Goal: Information Seeking & Learning: Understand process/instructions

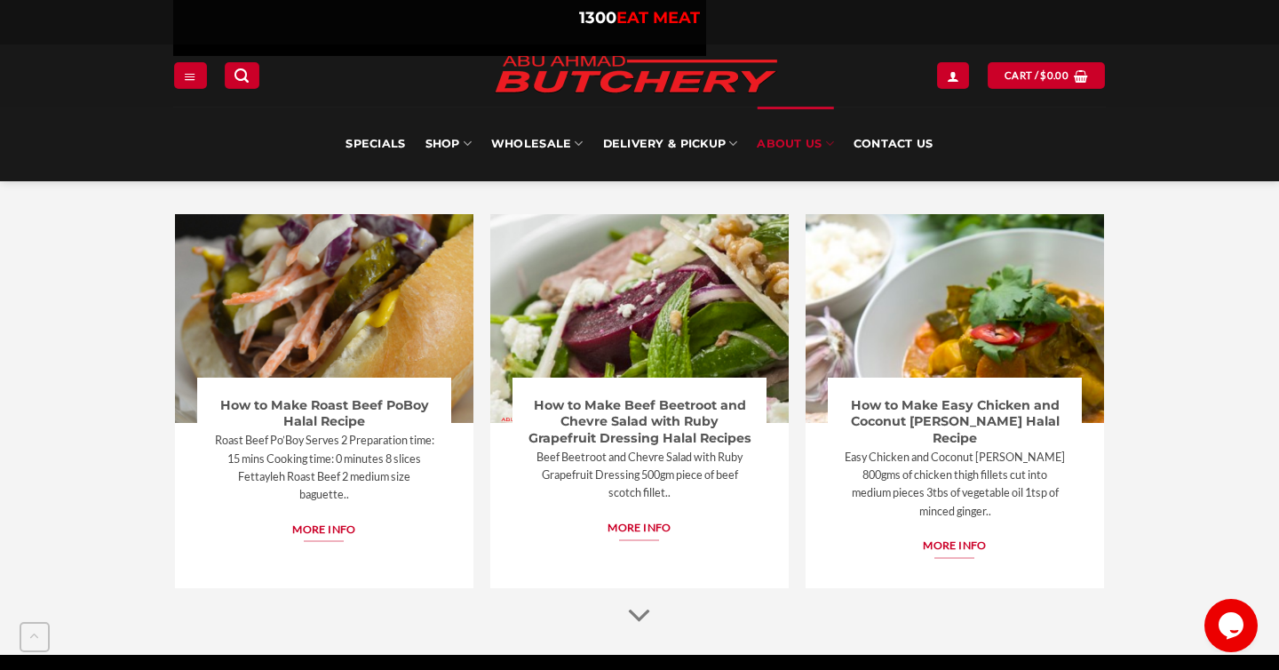
click at [913, 461] on p "Easy Chicken and Coconut [PERSON_NAME] 800gms of chicken thigh fillets cut into…" at bounding box center [955, 484] width 224 height 72
click at [960, 537] on span "More info" at bounding box center [954, 546] width 63 height 18
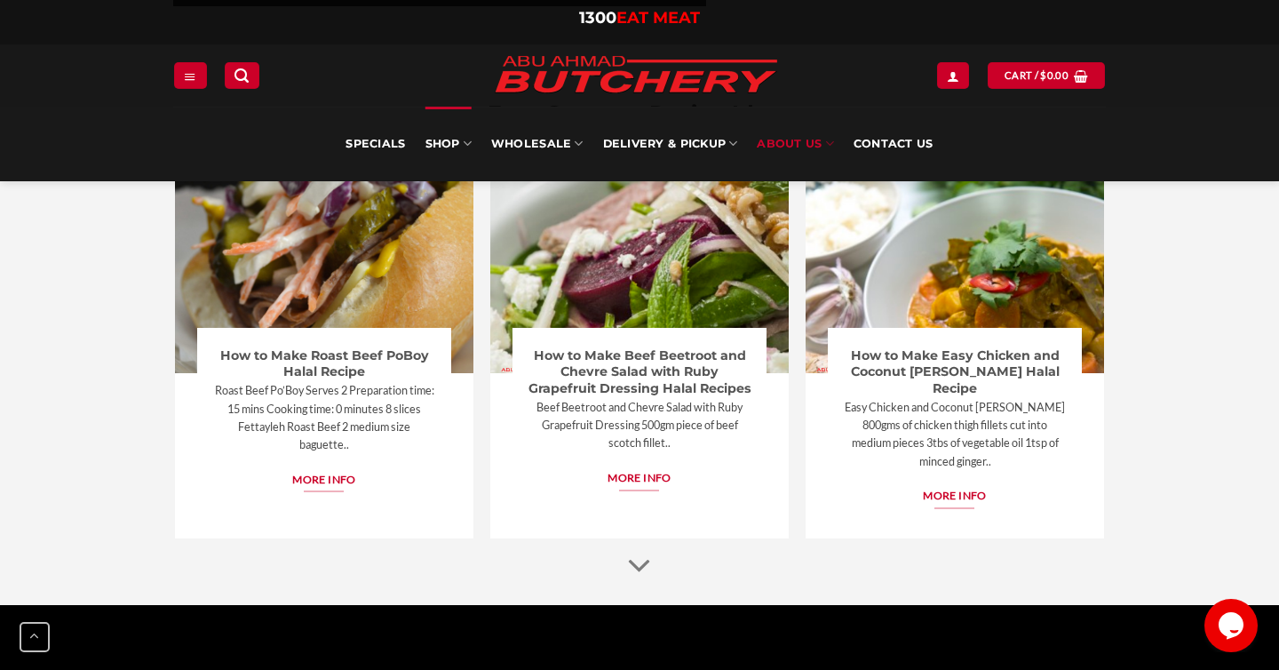
scroll to position [902, 0]
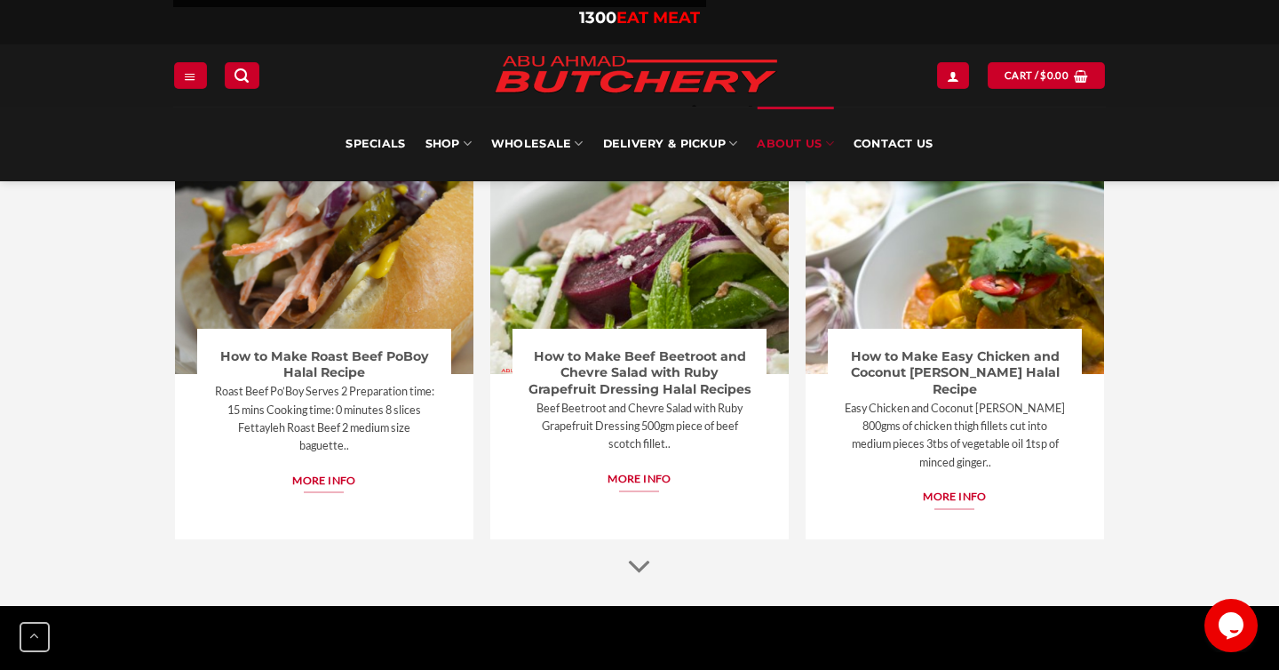
click at [1012, 399] on p "Easy Chicken and Coconut [PERSON_NAME] 800gms of chicken thigh fillets cut into…" at bounding box center [955, 435] width 224 height 72
click at [950, 488] on span "More info" at bounding box center [954, 497] width 63 height 18
